Goal: Task Accomplishment & Management: Use online tool/utility

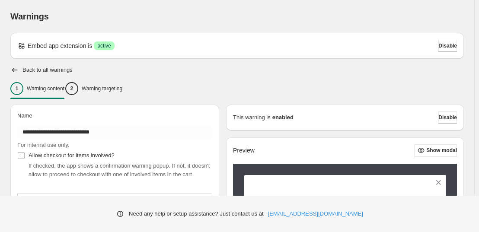
type input "**********"
click at [122, 90] on p "Warning targeting" at bounding box center [102, 88] width 41 height 7
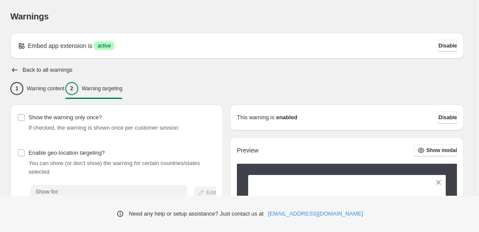
scroll to position [12, 0]
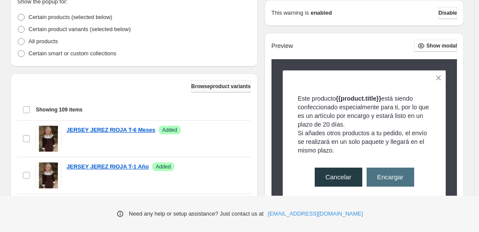
click at [204, 88] on span "Browse product variants" at bounding box center [220, 86] width 59 height 7
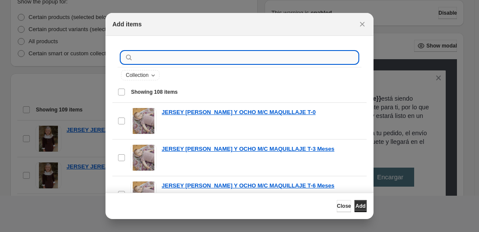
click at [157, 59] on input ":r11:" at bounding box center [246, 57] width 223 height 12
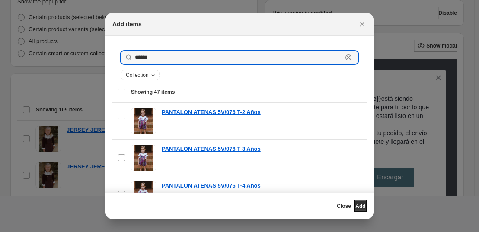
type input "******"
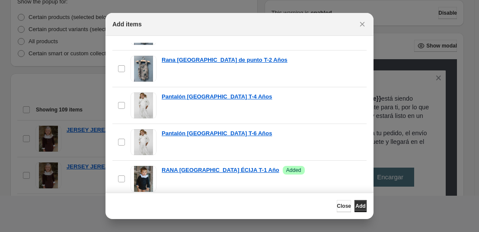
scroll to position [922, 0]
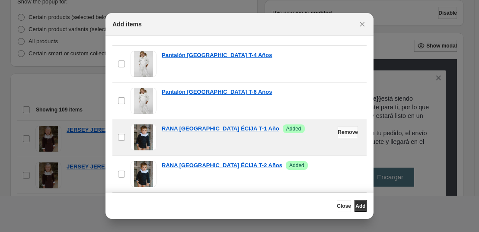
click at [340, 134] on span "Remove" at bounding box center [348, 132] width 20 height 7
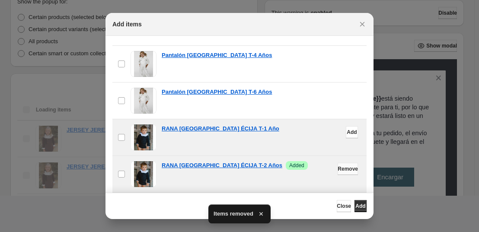
click at [338, 168] on span "Remove" at bounding box center [348, 169] width 20 height 7
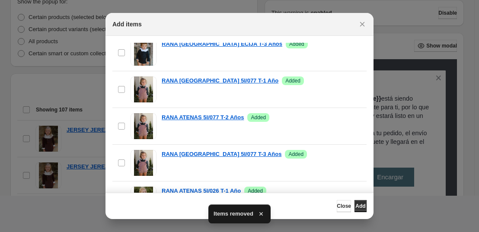
scroll to position [1024, 0]
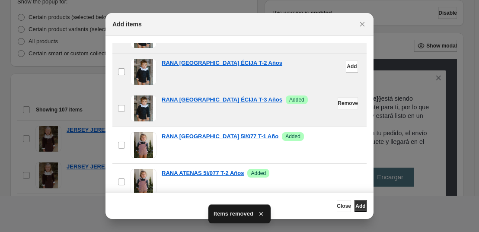
click at [338, 107] on button "Remove" at bounding box center [348, 103] width 20 height 12
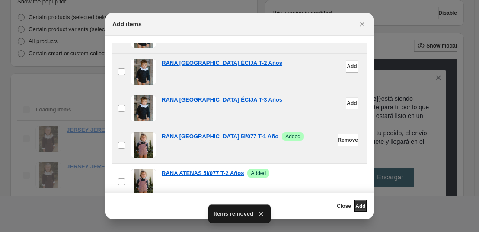
click at [331, 146] on div "RANA ATENAS 5I/077 T-1 Año Success Added" at bounding box center [262, 145] width 200 height 26
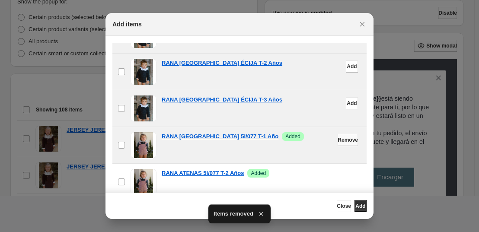
click at [338, 142] on span "Remove" at bounding box center [348, 140] width 20 height 7
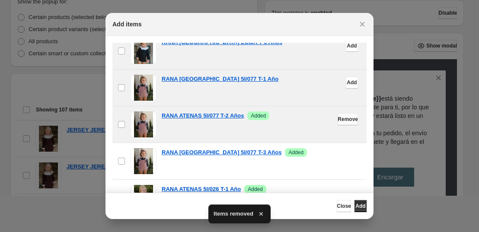
scroll to position [1108, 0]
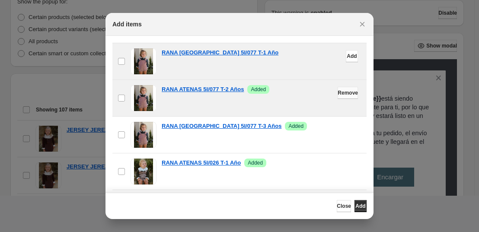
click at [338, 95] on span "Remove" at bounding box center [348, 93] width 20 height 7
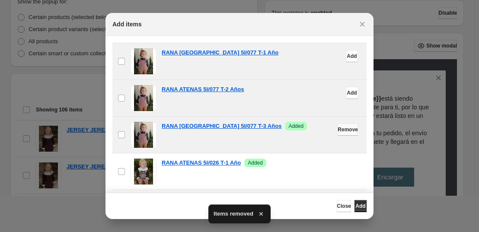
click at [338, 126] on button "Remove" at bounding box center [348, 130] width 20 height 12
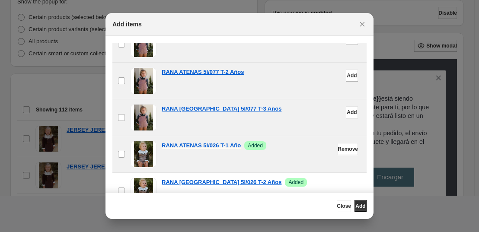
scroll to position [1276, 0]
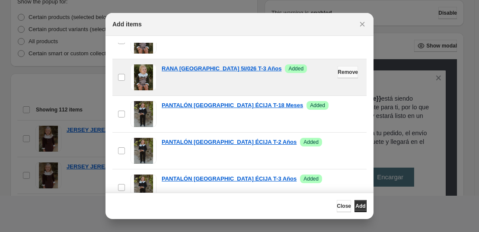
click at [338, 70] on span "Remove" at bounding box center [348, 72] width 20 height 7
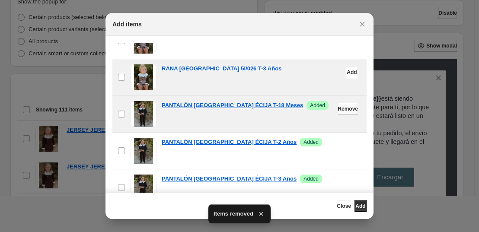
click at [338, 112] on span "Remove" at bounding box center [348, 108] width 20 height 7
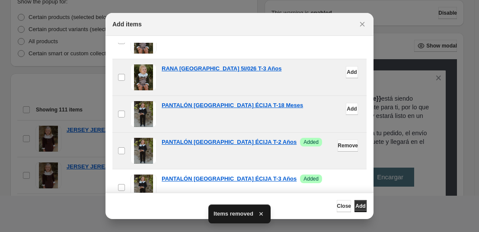
click at [338, 143] on span "Remove" at bounding box center [348, 145] width 20 height 7
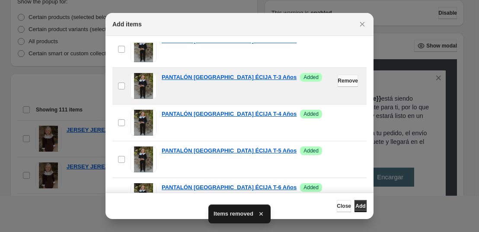
click at [338, 78] on span "Remove" at bounding box center [348, 80] width 20 height 7
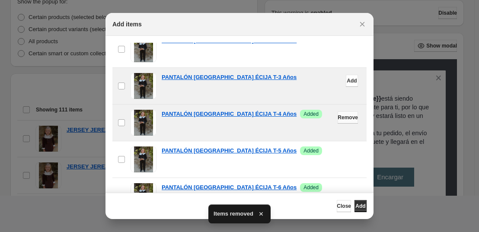
click at [338, 115] on span "Remove" at bounding box center [348, 117] width 20 height 7
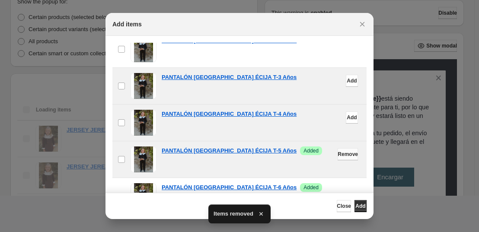
click at [338, 153] on span "Remove" at bounding box center [348, 154] width 20 height 7
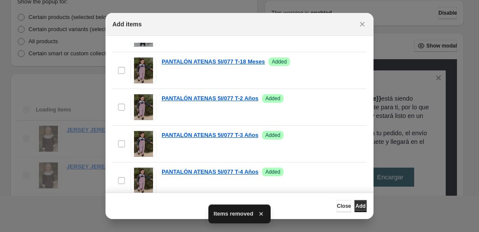
scroll to position [1476, 0]
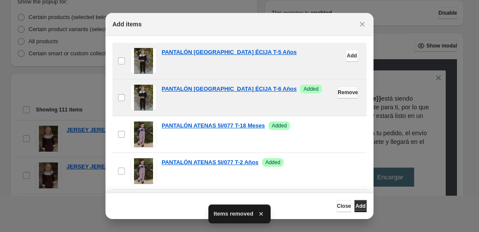
click at [338, 93] on span "Remove" at bounding box center [348, 92] width 20 height 7
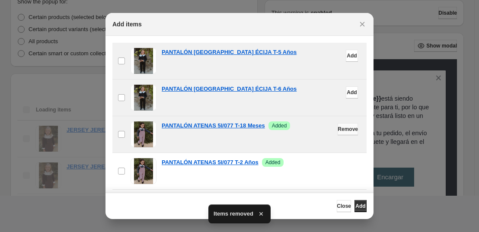
click at [338, 133] on button "Remove" at bounding box center [348, 129] width 20 height 12
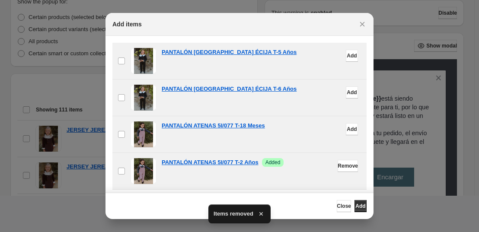
scroll to position [1554, 0]
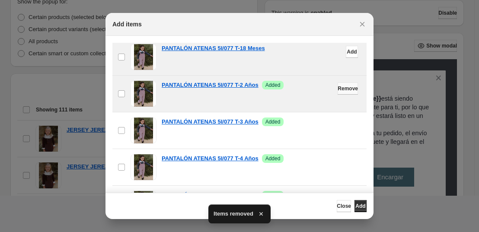
click at [338, 90] on span "Remove" at bounding box center [348, 88] width 20 height 7
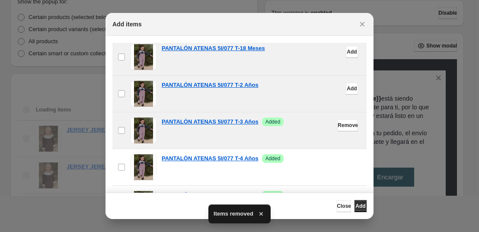
click at [338, 121] on button "Remove" at bounding box center [348, 125] width 20 height 12
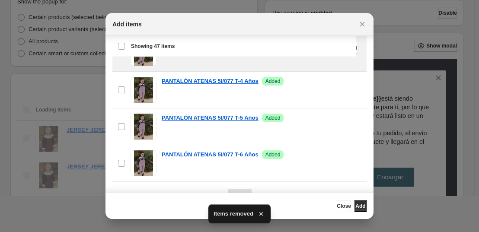
scroll to position [1499, 0]
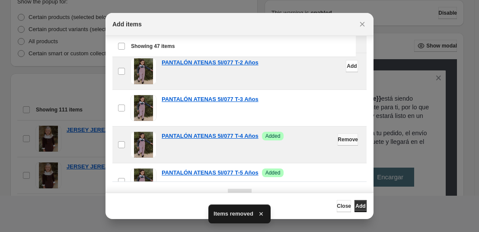
click at [338, 142] on span "Remove" at bounding box center [348, 139] width 20 height 7
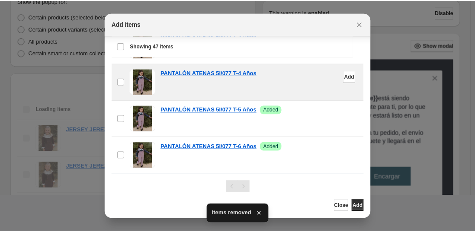
scroll to position [99, 0]
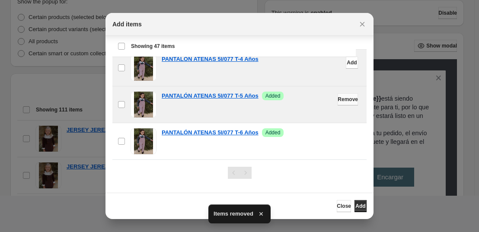
click at [338, 100] on span "Remove" at bounding box center [348, 99] width 20 height 7
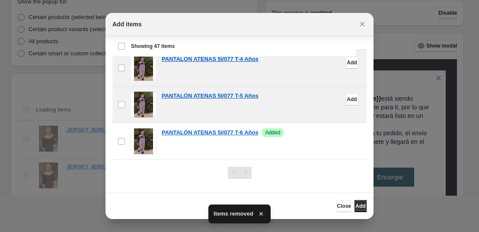
click at [338, 132] on button "Remove" at bounding box center [348, 136] width 20 height 12
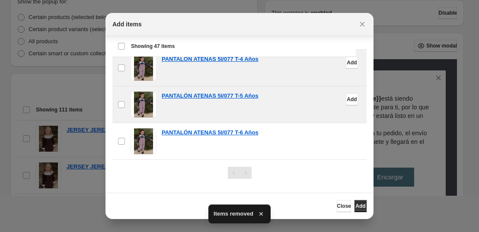
click at [338, 213] on div "Close Add" at bounding box center [239, 206] width 268 height 26
click at [337, 202] on button "Close" at bounding box center [344, 206] width 14 height 12
